Goal: Transaction & Acquisition: Subscribe to service/newsletter

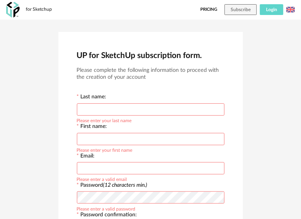
click at [267, 11] on span "Login" at bounding box center [271, 9] width 11 height 5
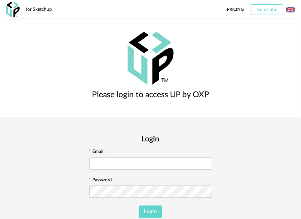
click at [264, 12] on button "Subscribe" at bounding box center [267, 9] width 32 height 11
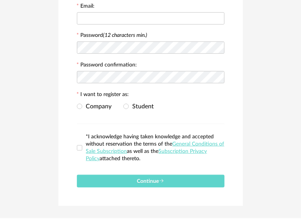
scroll to position [154, 0]
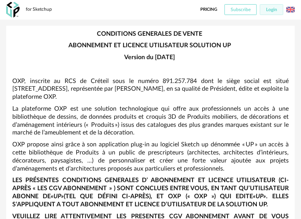
click at [236, 12] on span "Subscribe" at bounding box center [241, 9] width 20 height 5
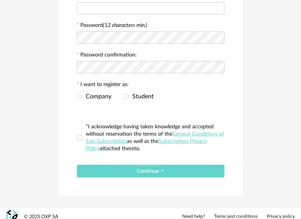
scroll to position [167, 0]
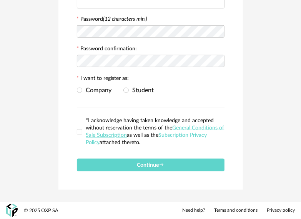
click at [203, 137] on link "Subscription Privacy Policy" at bounding box center [146, 139] width 121 height 13
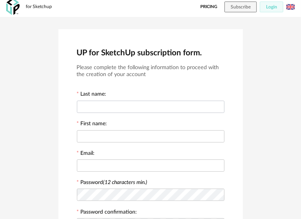
scroll to position [0, 0]
